Goal: Check status: Check status

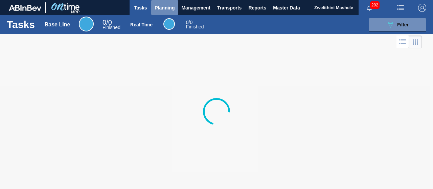
click at [166, 7] on span "Planning" at bounding box center [164, 8] width 20 height 8
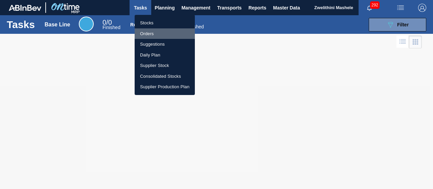
click at [153, 31] on li "Orders" at bounding box center [165, 33] width 60 height 11
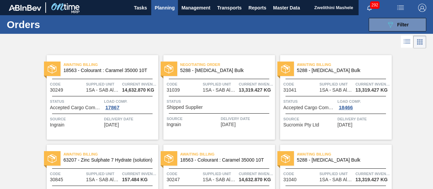
click at [228, 73] on div "Negotiating Order 5288 - [MEDICAL_DATA] Bulk" at bounding box center [219, 67] width 112 height 15
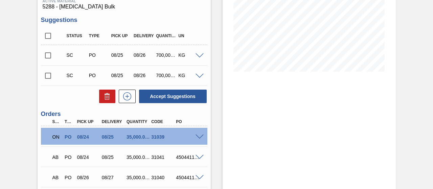
scroll to position [130, 0]
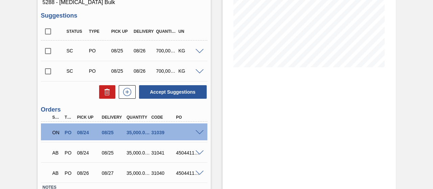
click at [199, 152] on span at bounding box center [199, 152] width 8 height 5
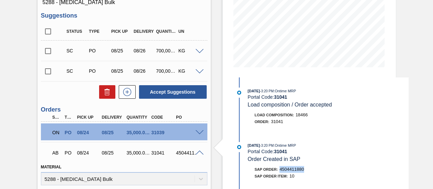
drag, startPoint x: 305, startPoint y: 170, endPoint x: 280, endPoint y: 172, distance: 24.8
click at [280, 172] on div "SAP Order: 4504411880" at bounding box center [328, 169] width 161 height 7
copy span "4504411880"
